Goal: Task Accomplishment & Management: Use online tool/utility

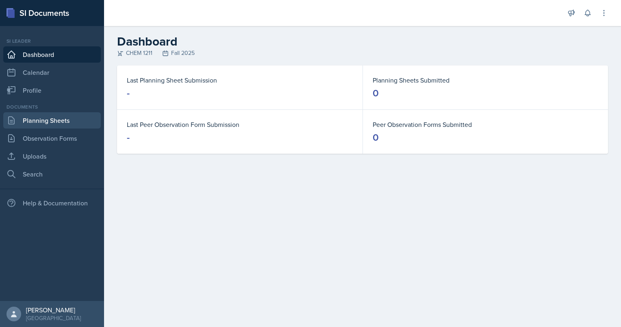
click at [54, 126] on link "Planning Sheets" at bounding box center [52, 120] width 98 height 16
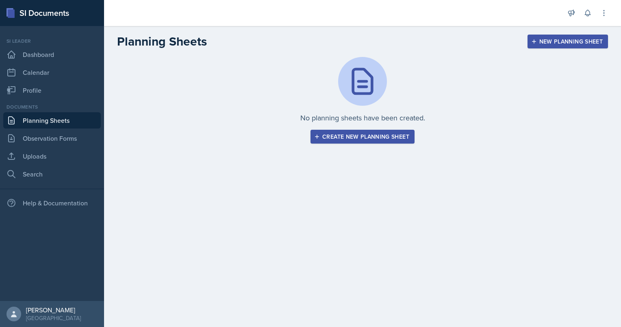
click at [337, 139] on div "Create new planning sheet" at bounding box center [362, 136] width 93 height 7
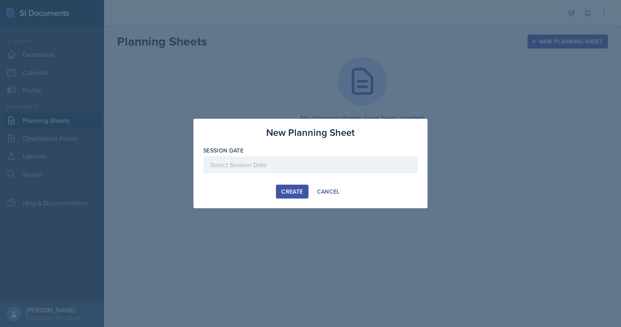
click at [306, 164] on div at bounding box center [310, 164] width 215 height 17
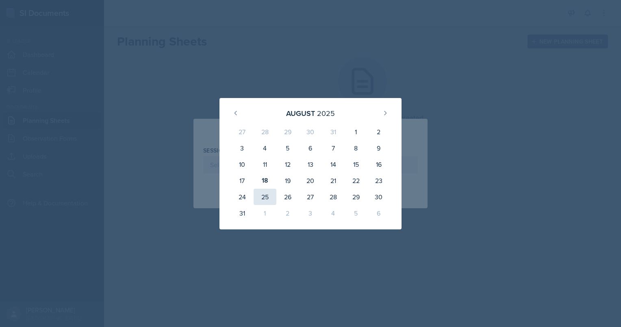
click at [265, 196] on div "25" at bounding box center [265, 197] width 23 height 16
type input "[DATE]"
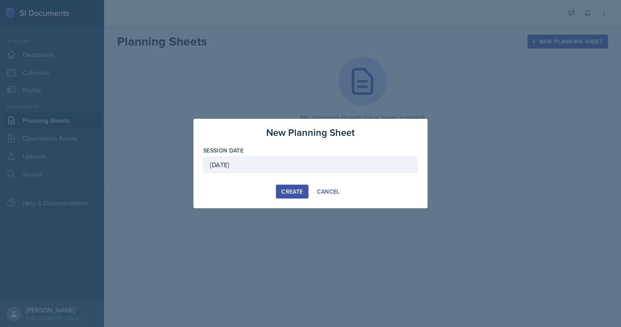
click at [286, 188] on div "Create" at bounding box center [292, 191] width 22 height 7
